Goal: Navigation & Orientation: Find specific page/section

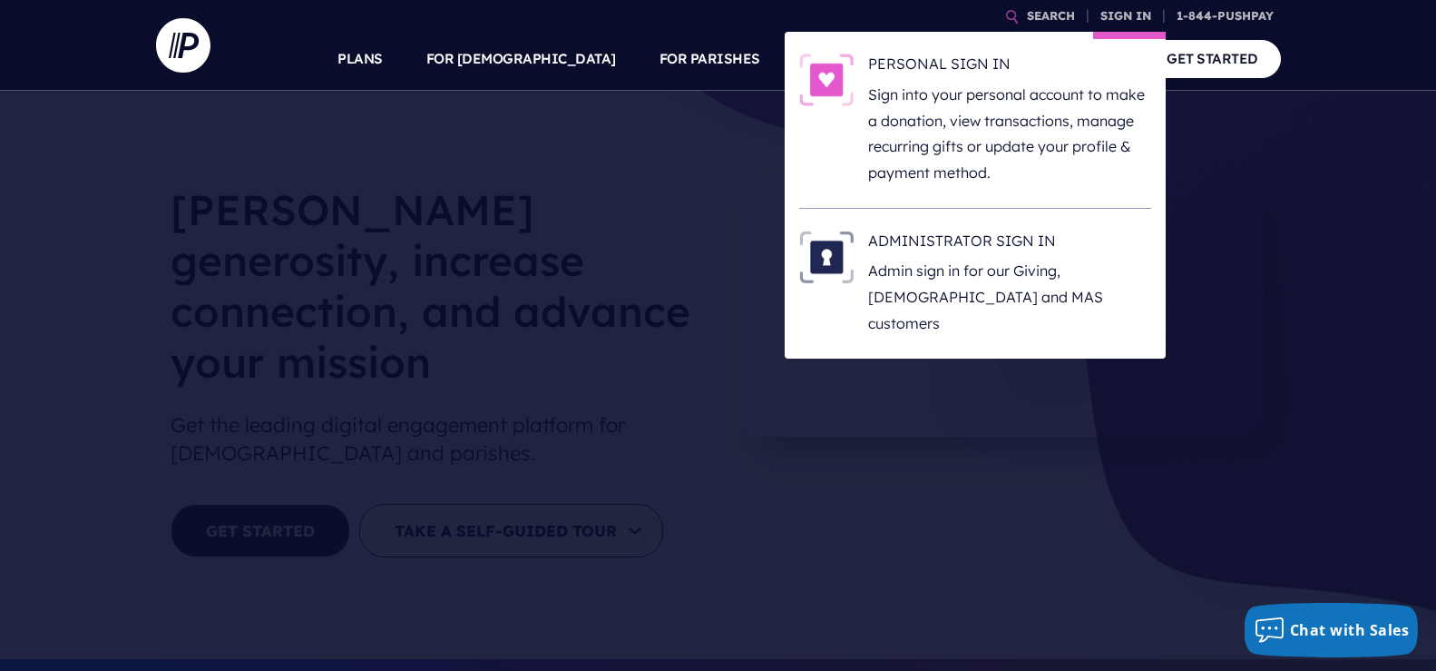
click at [1023, 228] on li "ADMINISTRATOR SIGN IN Admin sign in for our Giving, [DEMOGRAPHIC_DATA] and MAS …" at bounding box center [975, 284] width 352 height 150
click at [821, 260] on img at bounding box center [826, 256] width 54 height 53
click at [1129, 9] on link "SIGN IN" at bounding box center [1125, 16] width 65 height 32
click at [994, 246] on h6 "ADMINISTRATOR SIGN IN" at bounding box center [1009, 243] width 283 height 27
